Goal: Navigation & Orientation: Find specific page/section

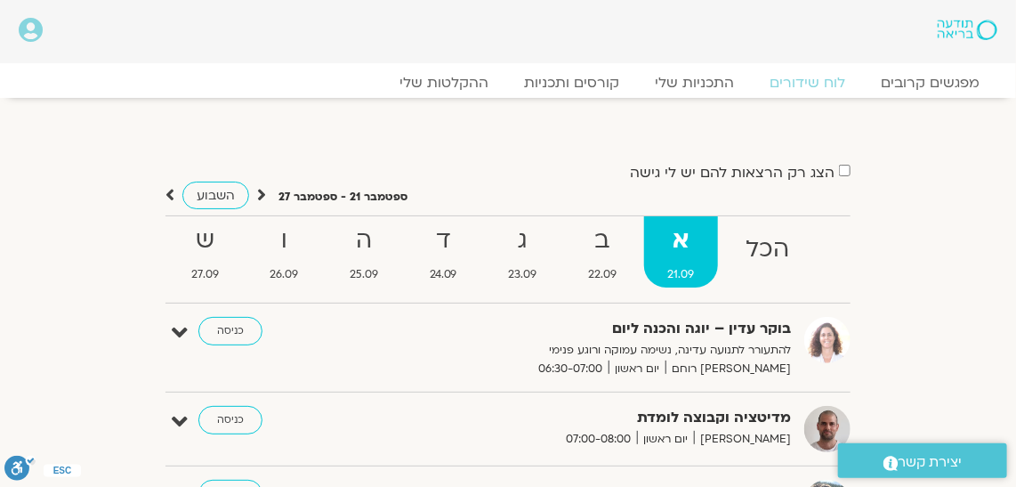
scroll to position [80, 0]
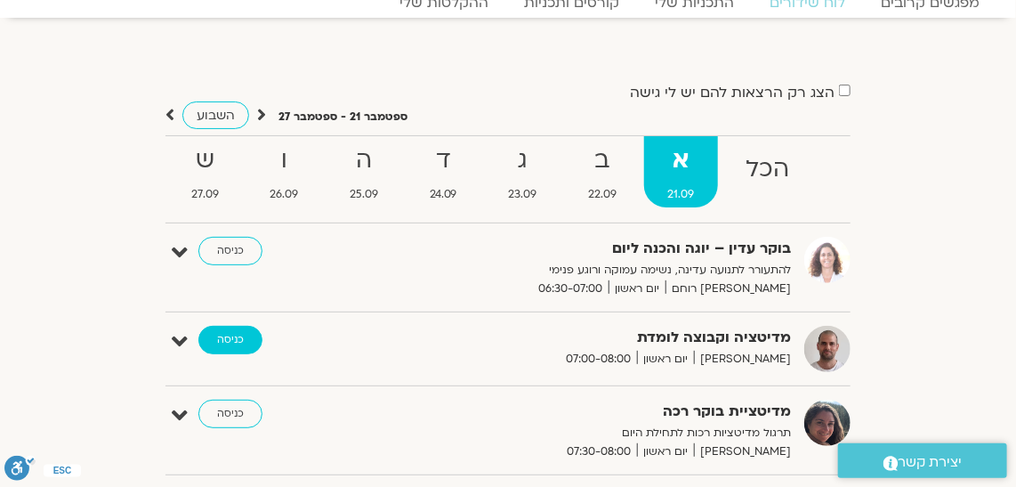
click at [227, 331] on link "כניסה" at bounding box center [230, 340] width 64 height 28
